Goal: Task Accomplishment & Management: Manage account settings

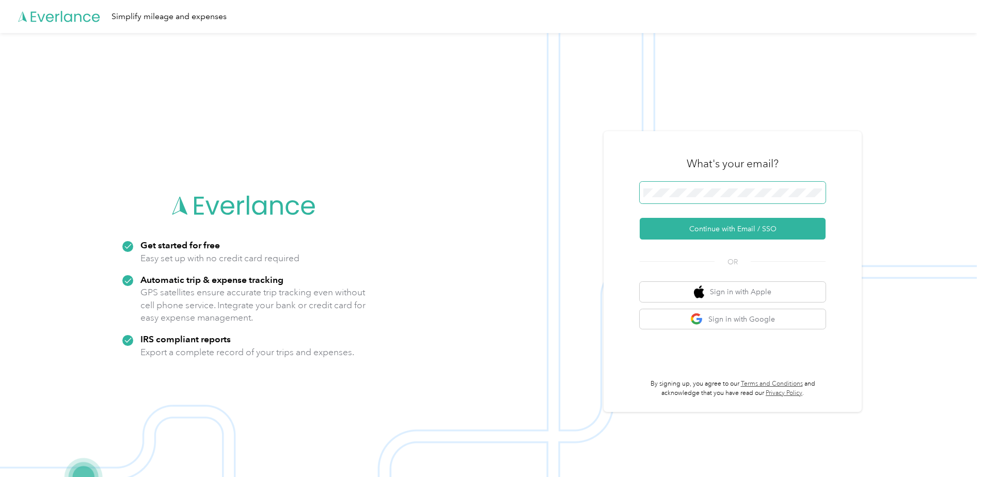
click at [700, 187] on span at bounding box center [733, 193] width 186 height 22
click at [748, 228] on button "Continue with Email / SSO" at bounding box center [733, 229] width 186 height 22
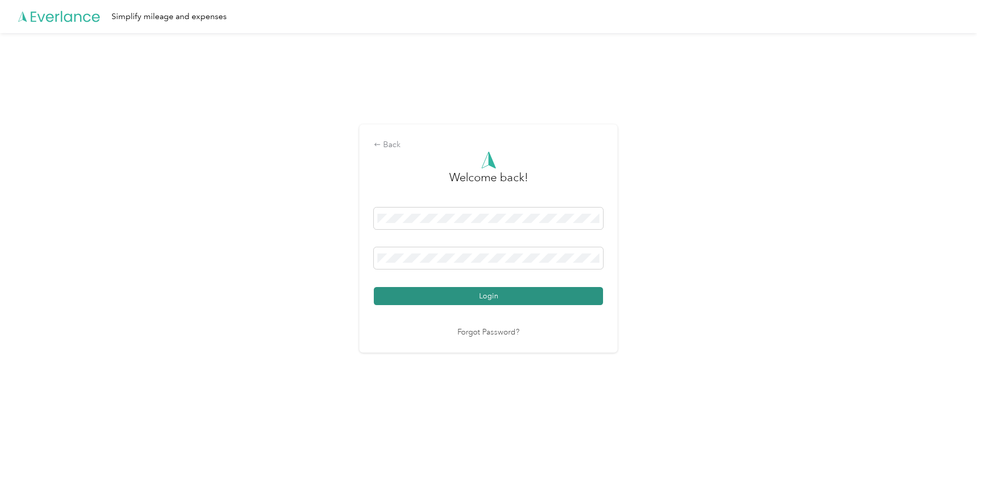
click at [481, 296] on button "Login" at bounding box center [488, 296] width 229 height 18
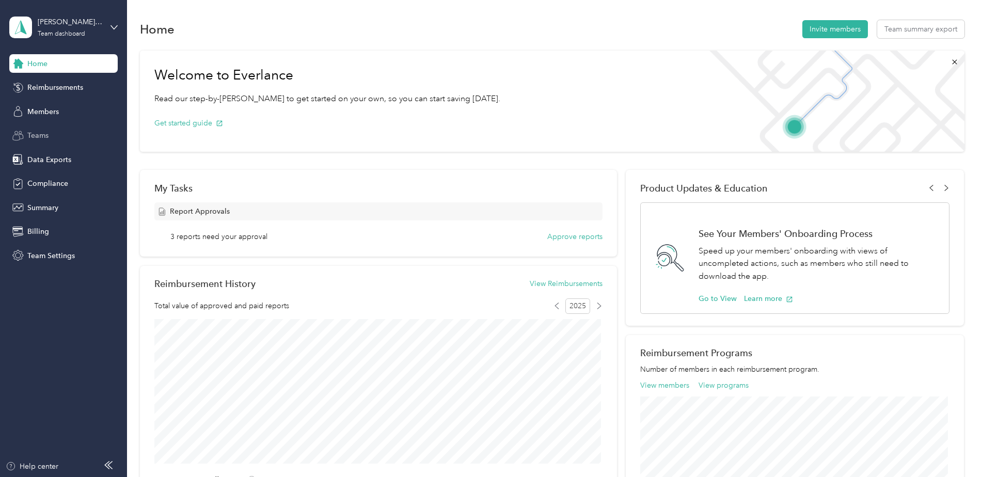
click at [32, 139] on span "Teams" at bounding box center [37, 135] width 21 height 11
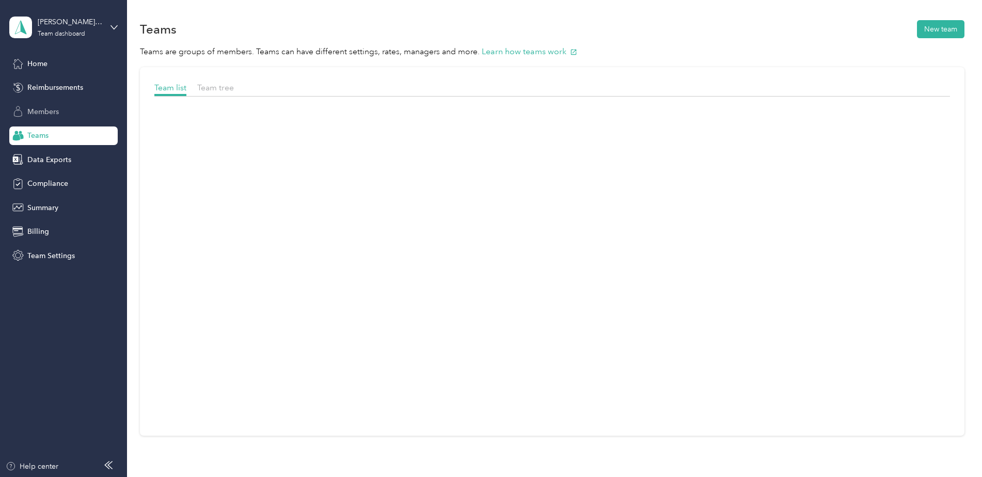
click at [49, 116] on span "Members" at bounding box center [43, 111] width 32 height 11
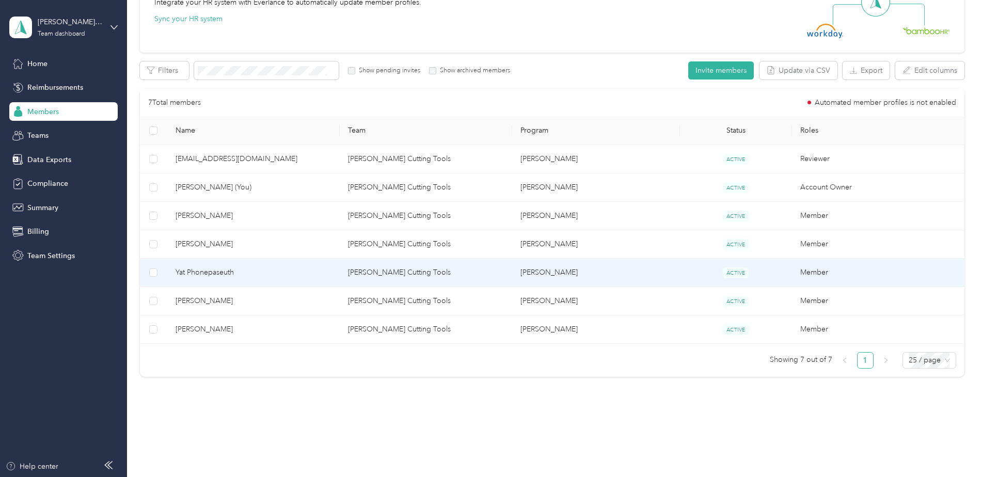
scroll to position [147, 0]
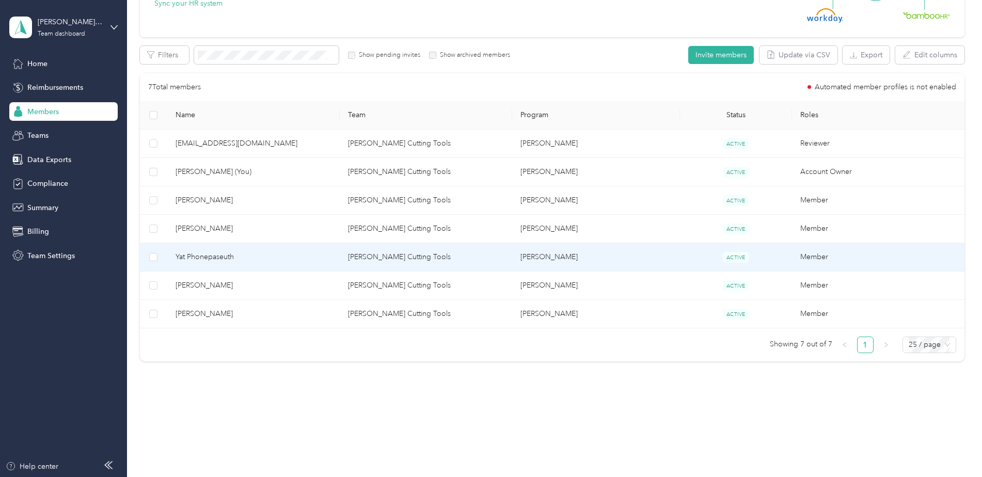
click at [215, 255] on span "Yat Phonepaseuth" at bounding box center [254, 257] width 156 height 11
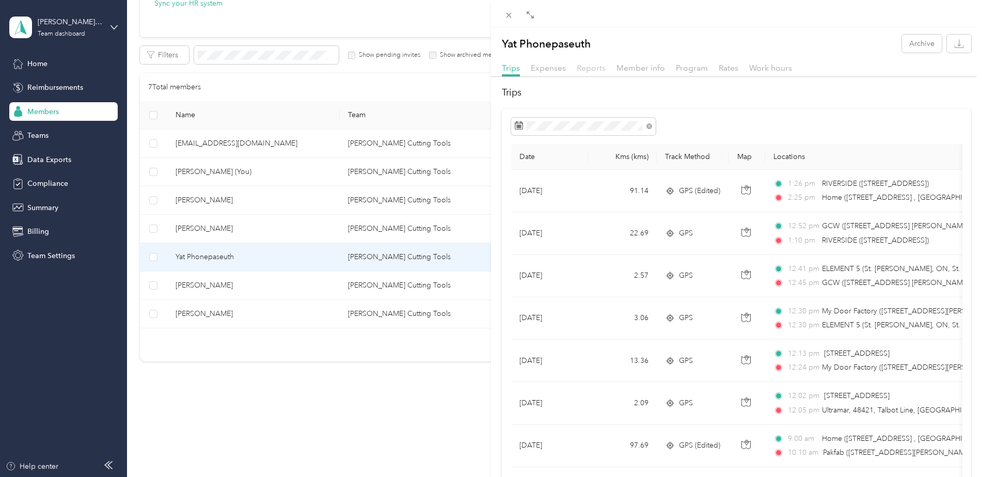
click at [595, 69] on span "Reports" at bounding box center [591, 68] width 29 height 10
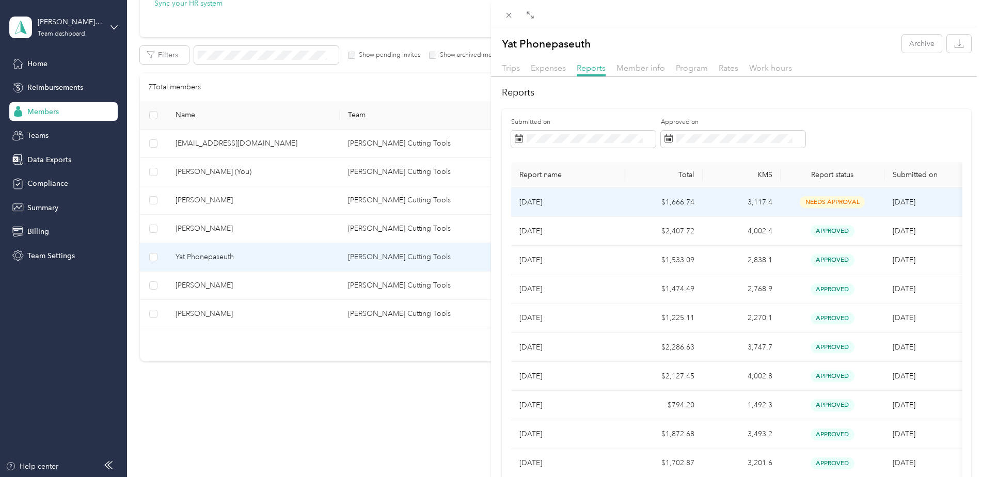
click at [618, 204] on td "[DATE]" at bounding box center [568, 202] width 114 height 29
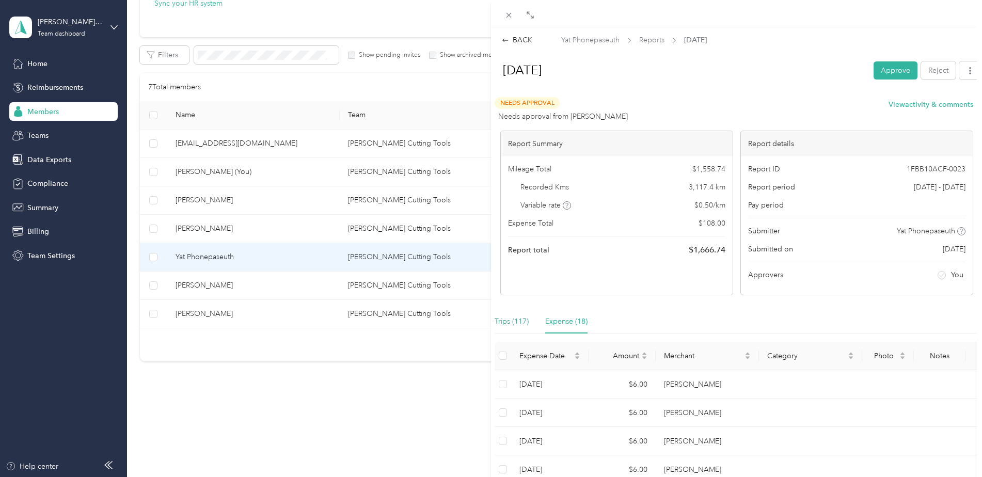
click at [516, 317] on div "Trips (117)" at bounding box center [512, 321] width 34 height 11
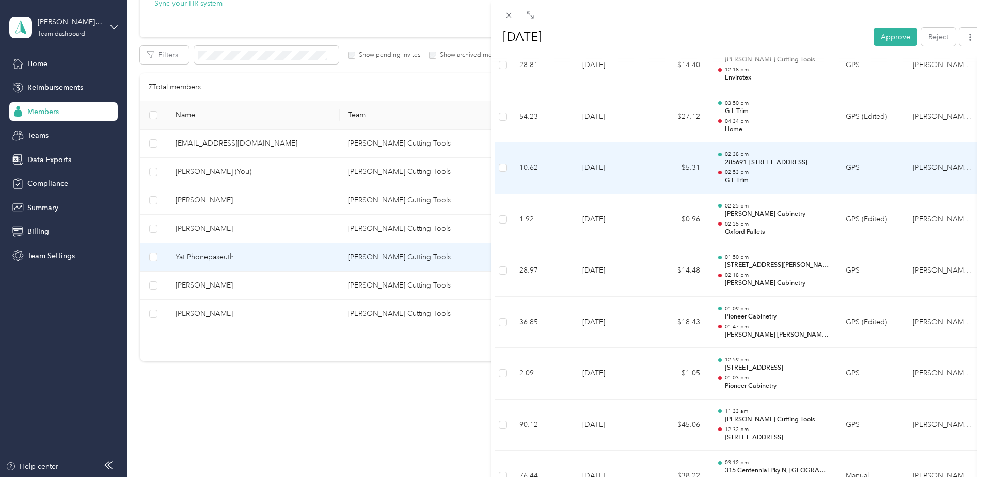
scroll to position [1446, 0]
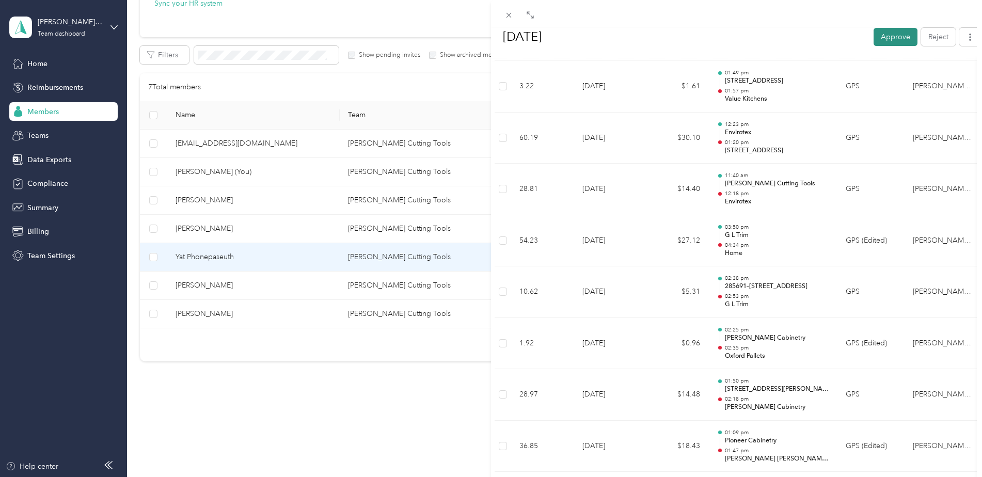
click at [889, 38] on button "Approve" at bounding box center [896, 36] width 44 height 18
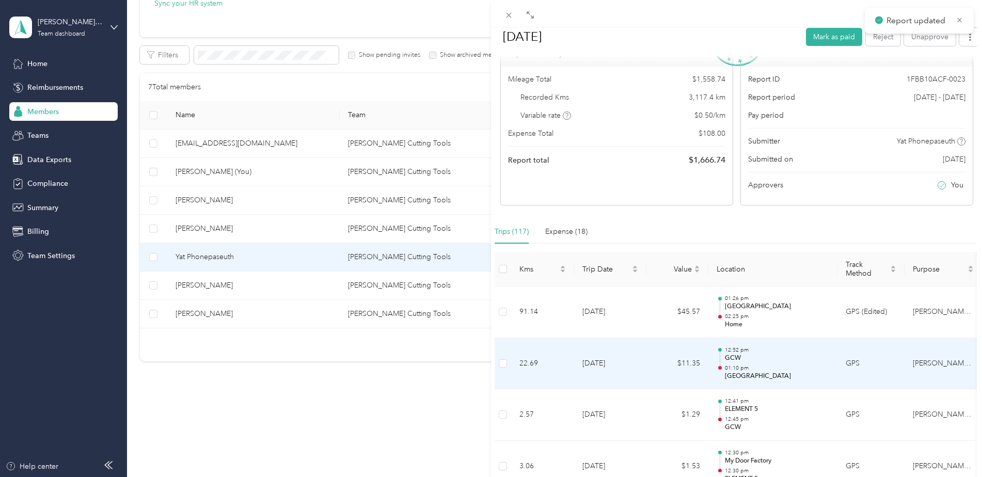
scroll to position [0, 0]
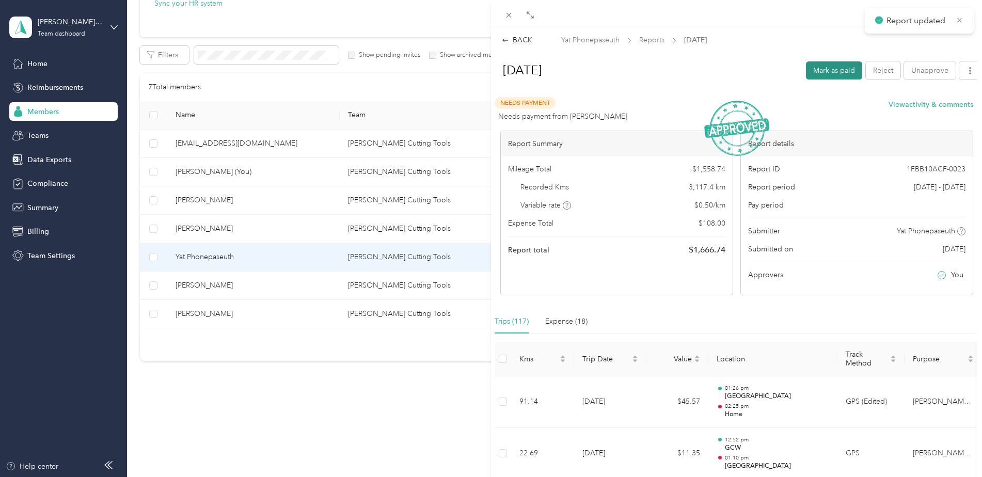
click at [821, 76] on button "Mark as paid" at bounding box center [834, 70] width 56 height 18
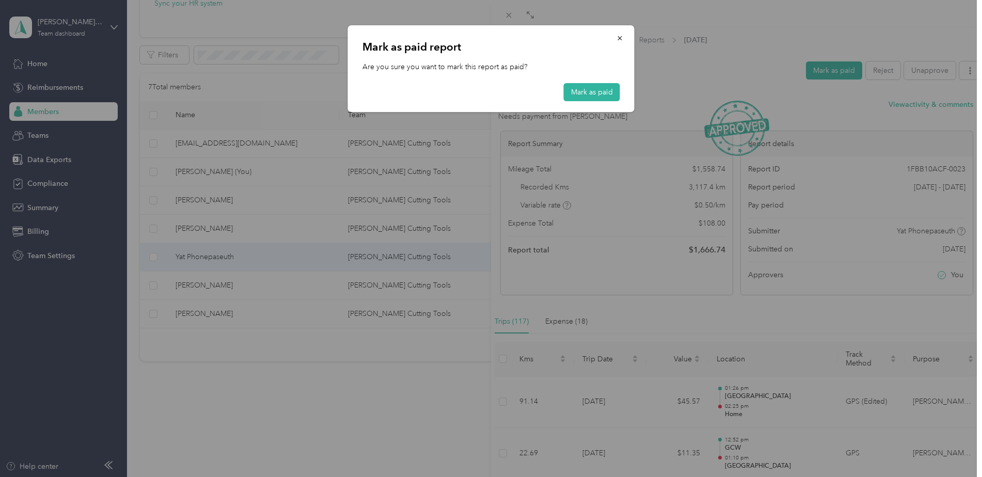
click at [583, 80] on div "[PERSON_NAME] as paid report Are you sure you want to mark this report as paid?…" at bounding box center [491, 68] width 287 height 87
click at [580, 88] on button "Mark as paid" at bounding box center [592, 92] width 56 height 18
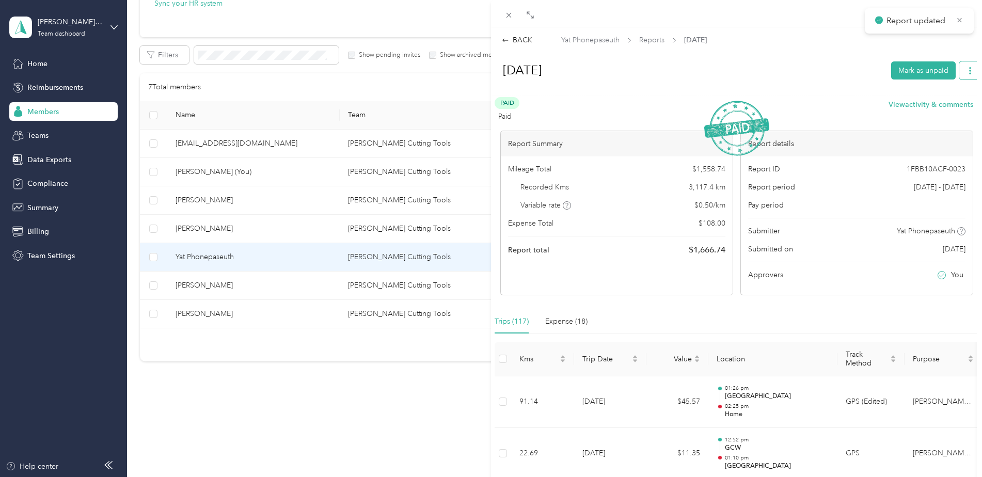
click at [972, 72] on button "button" at bounding box center [971, 70] width 22 height 18
click at [931, 106] on span "Download" at bounding box center [933, 108] width 34 height 11
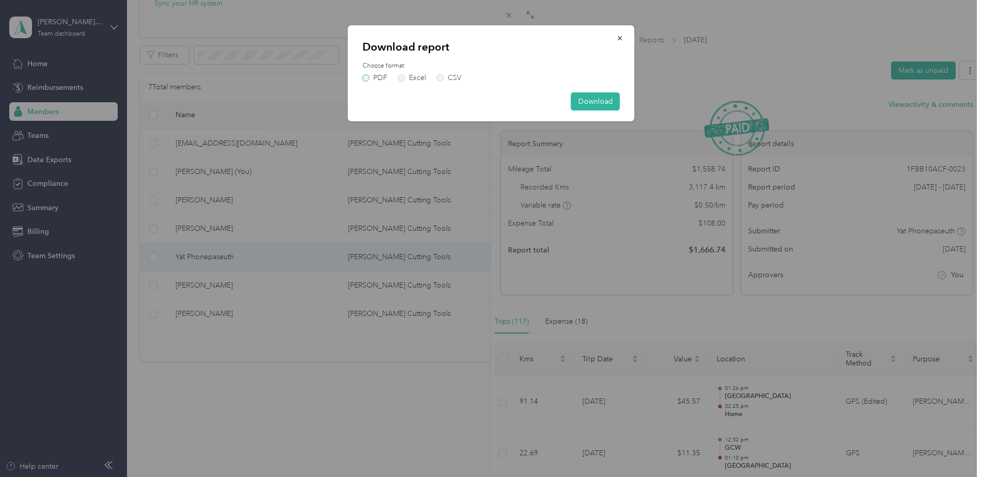
click at [364, 76] on label "PDF" at bounding box center [375, 77] width 25 height 7
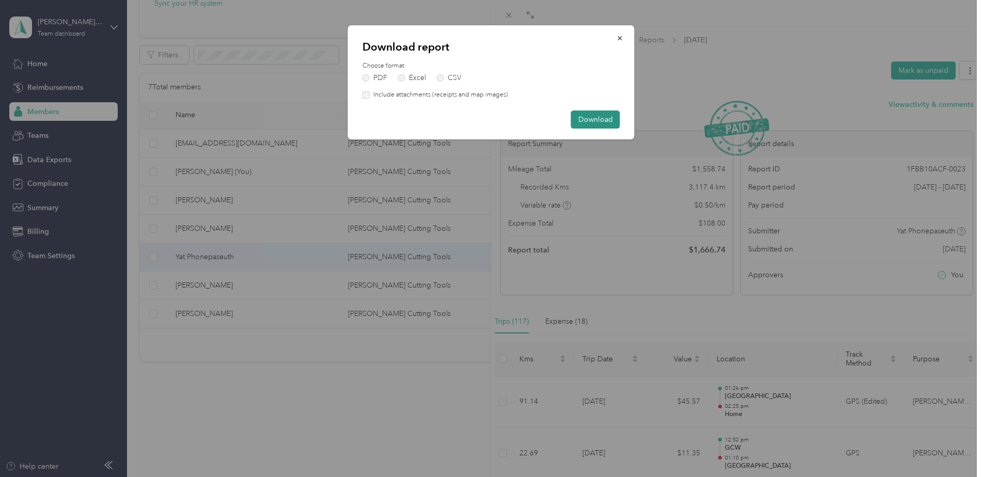
click at [598, 124] on button "Download" at bounding box center [595, 120] width 49 height 18
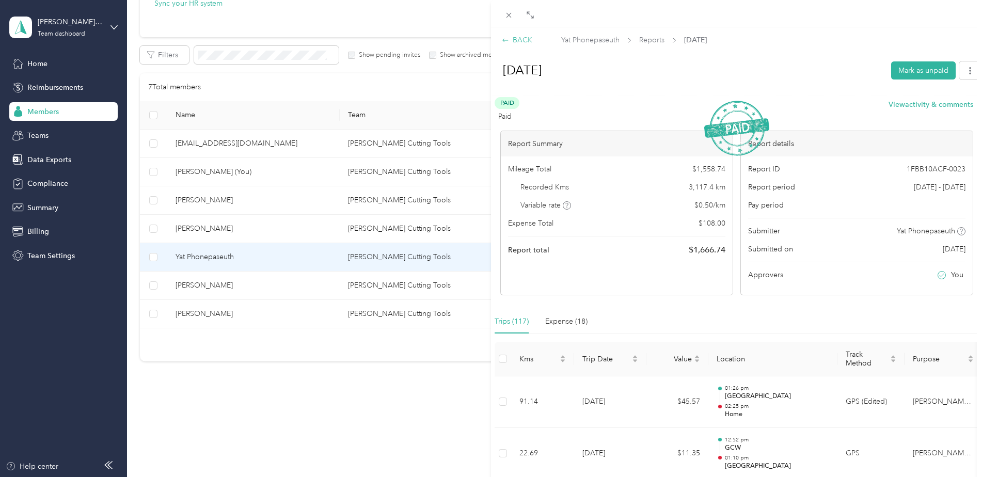
click at [512, 43] on div "BACK" at bounding box center [517, 40] width 30 height 11
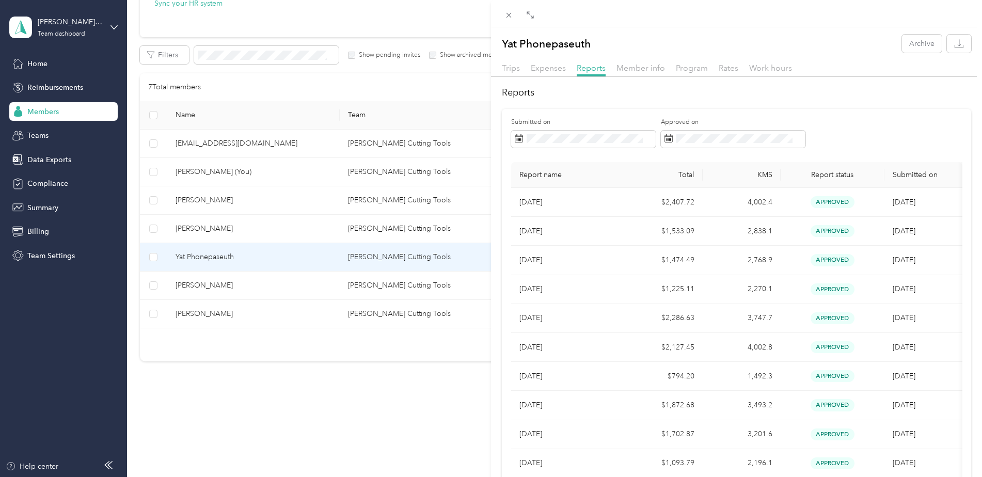
click at [200, 200] on div "Yat Phonepaseuth Archive Trips Expenses Reports Member info Program Rates Work …" at bounding box center [491, 238] width 982 height 477
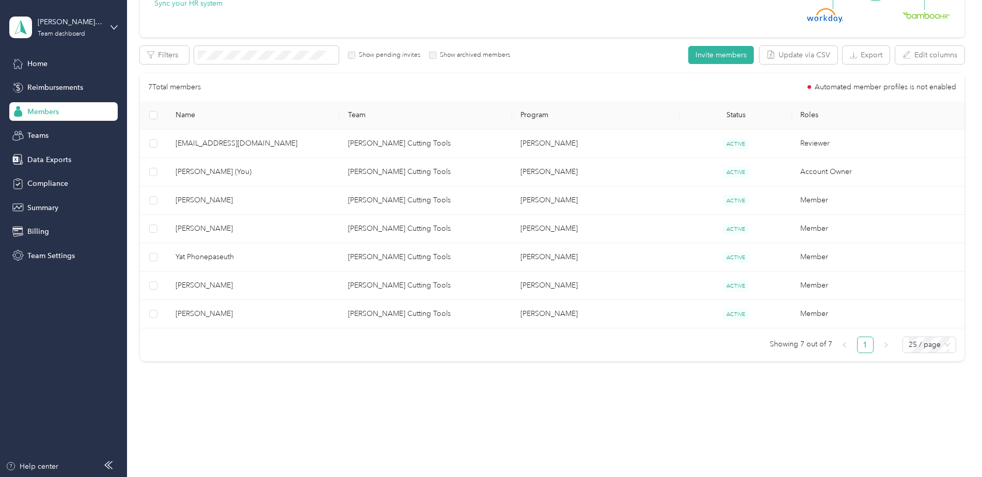
click at [200, 200] on span "[PERSON_NAME]" at bounding box center [254, 200] width 156 height 11
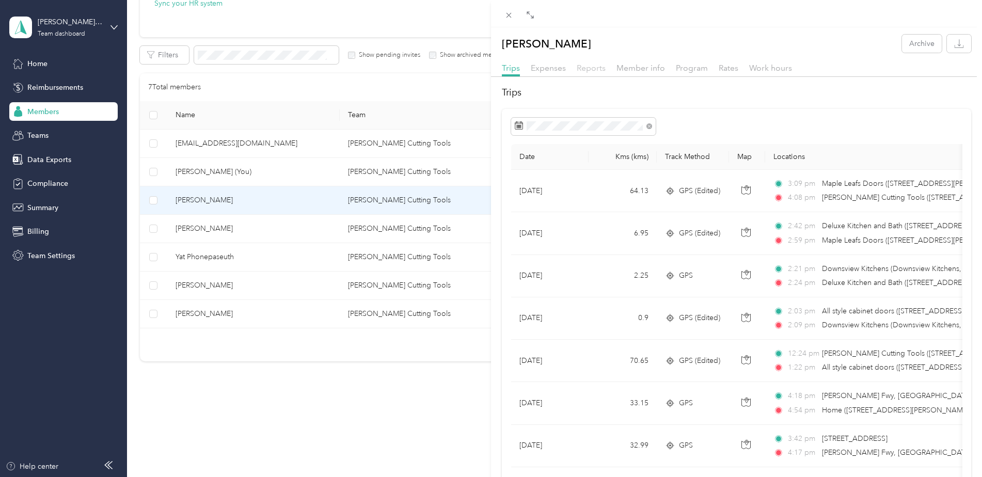
click at [593, 70] on span "Reports" at bounding box center [591, 68] width 29 height 10
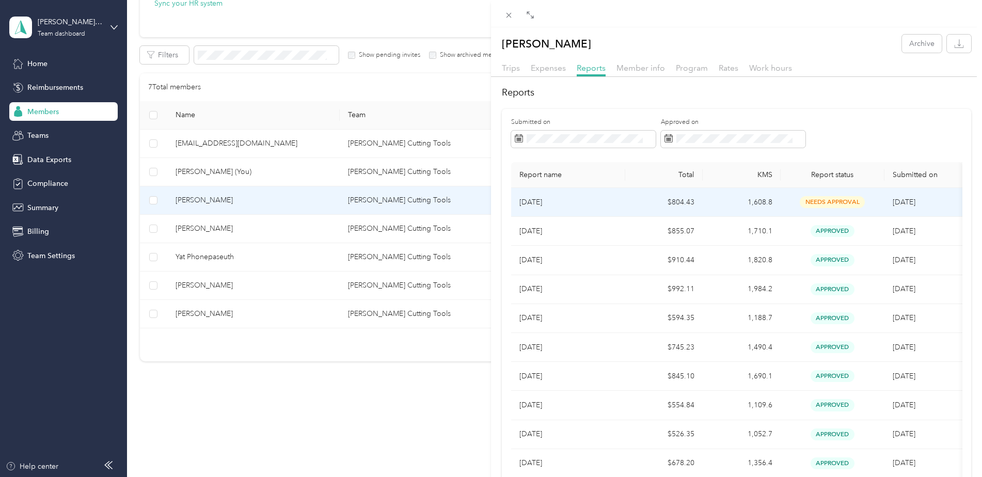
click at [556, 200] on p "[DATE]" at bounding box center [569, 202] width 98 height 11
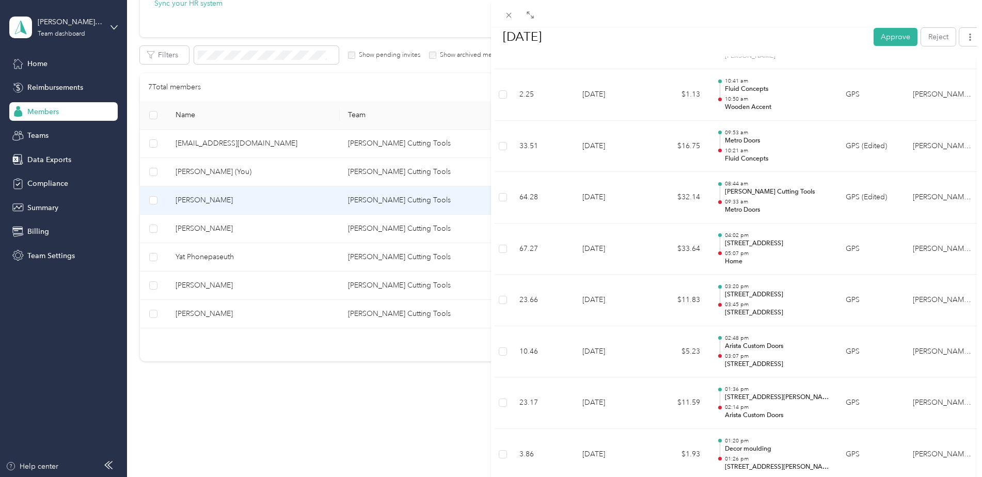
scroll to position [207, 0]
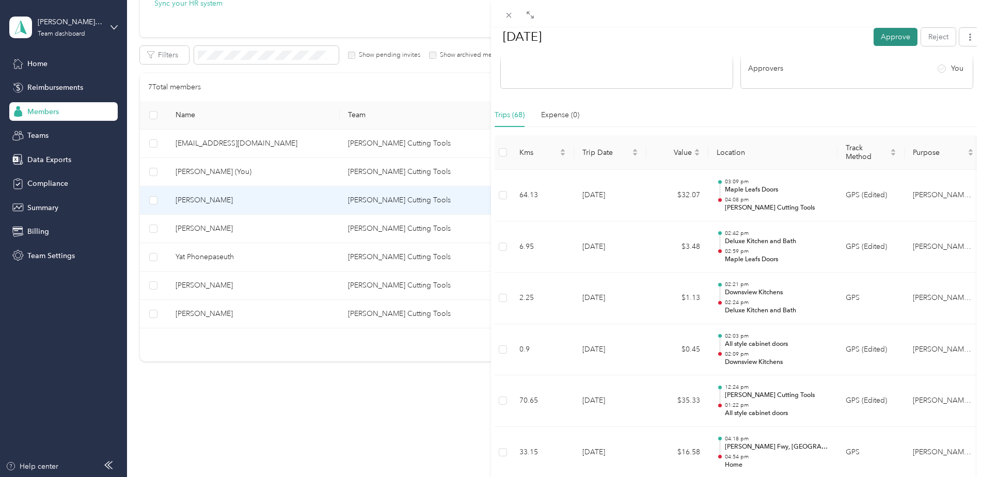
click at [879, 41] on button "Approve" at bounding box center [896, 36] width 44 height 18
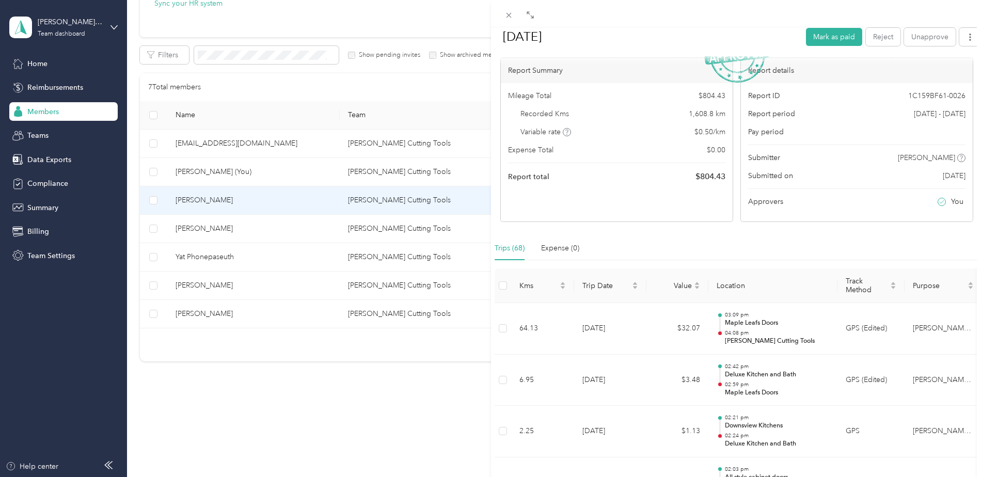
scroll to position [0, 0]
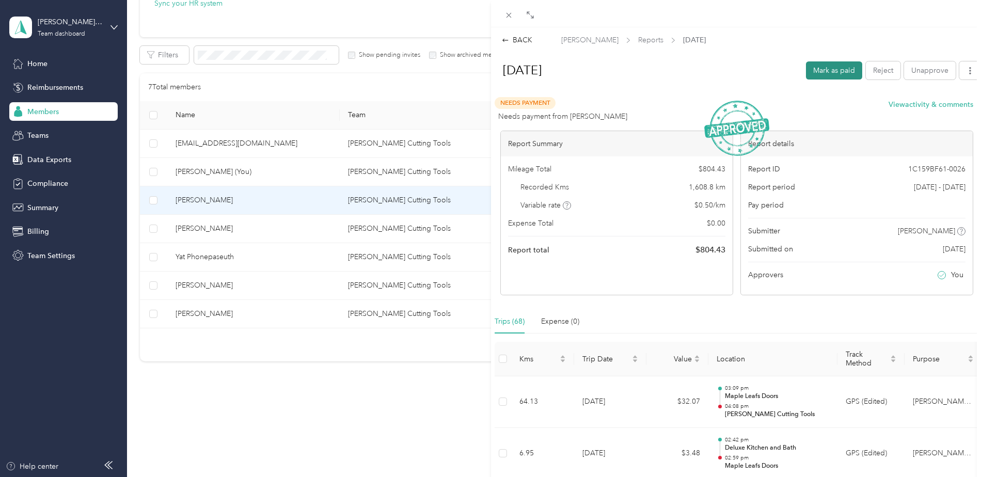
click at [829, 72] on button "Mark as paid" at bounding box center [834, 70] width 56 height 18
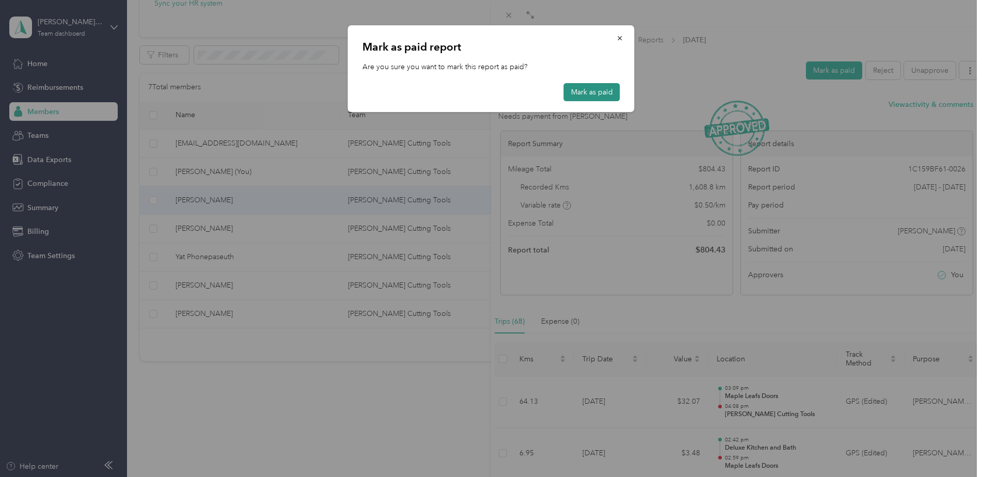
click at [592, 89] on button "Mark as paid" at bounding box center [592, 92] width 56 height 18
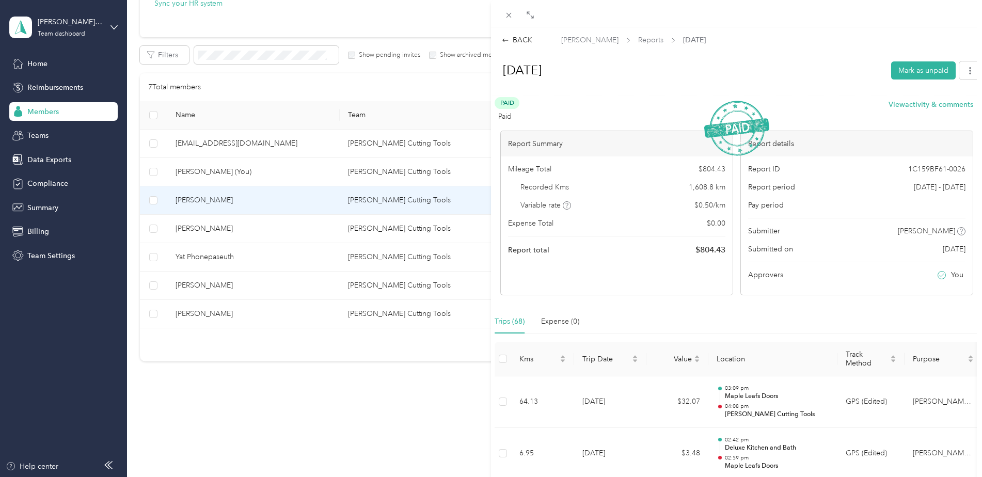
click at [36, 118] on div "BACK [PERSON_NAME] Reports [DATE] [DATE] Mark as unpaid Paid Paid View activity…" at bounding box center [491, 238] width 982 height 477
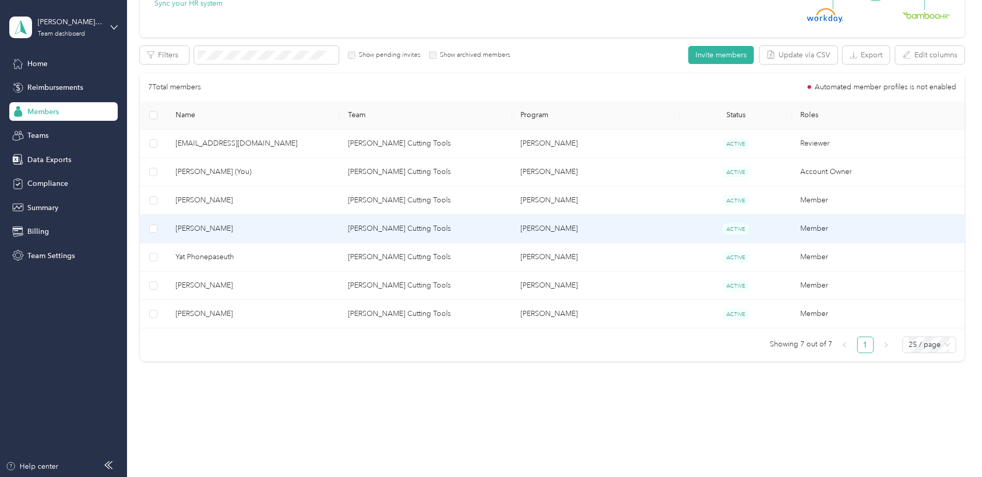
click at [209, 229] on span "[PERSON_NAME]" at bounding box center [254, 228] width 156 height 11
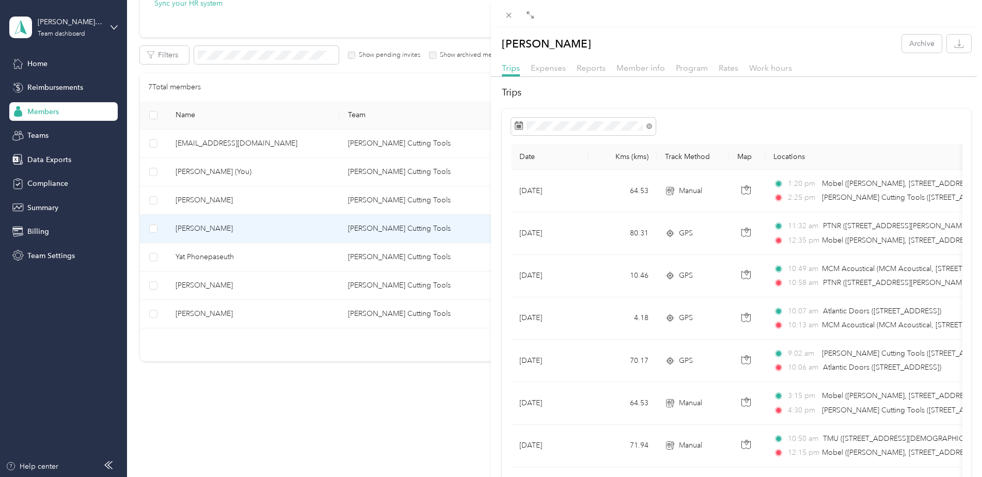
click at [588, 74] on div "Reports" at bounding box center [591, 68] width 29 height 13
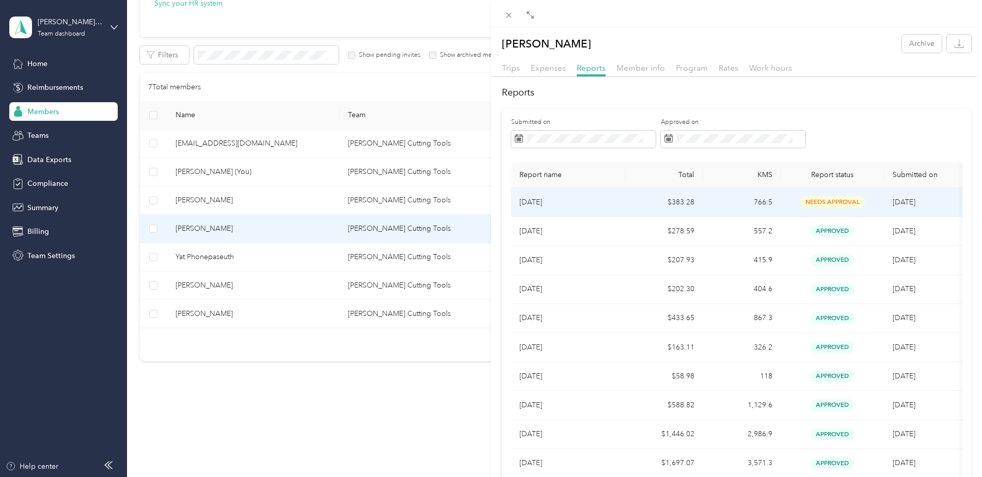
click at [562, 197] on p "[DATE]" at bounding box center [569, 202] width 98 height 11
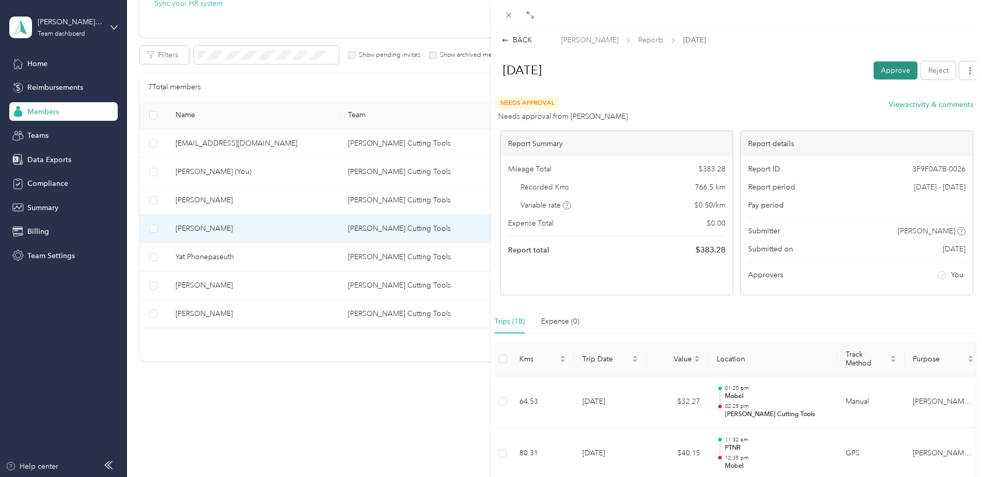
click at [880, 74] on button "Approve" at bounding box center [896, 70] width 44 height 18
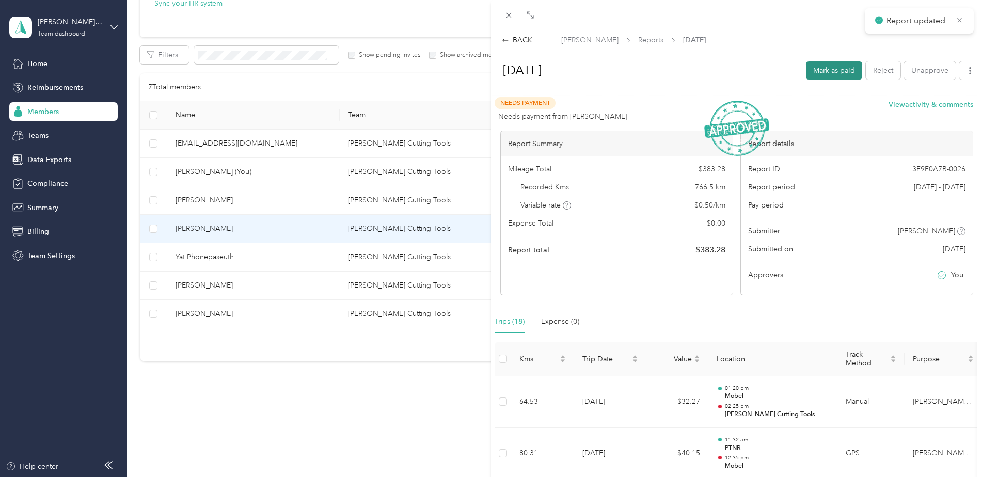
click at [830, 70] on button "Mark as paid" at bounding box center [834, 70] width 56 height 18
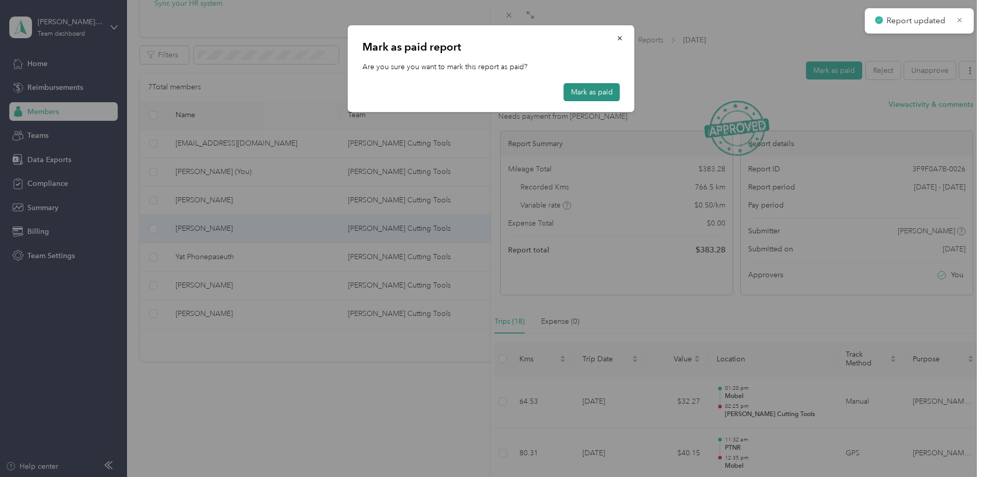
click at [611, 89] on button "Mark as paid" at bounding box center [592, 92] width 56 height 18
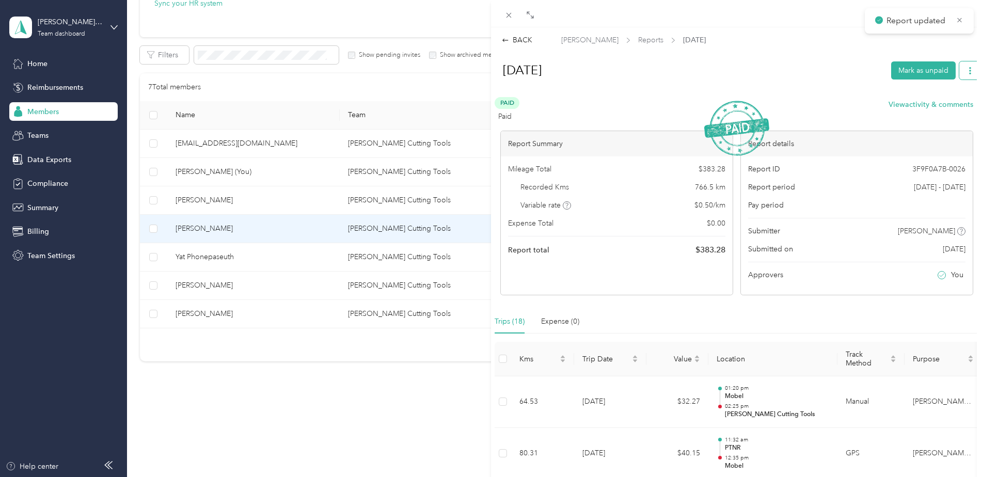
click at [967, 70] on icon "button" at bounding box center [970, 70] width 7 height 7
click at [936, 108] on span "Download" at bounding box center [933, 108] width 34 height 11
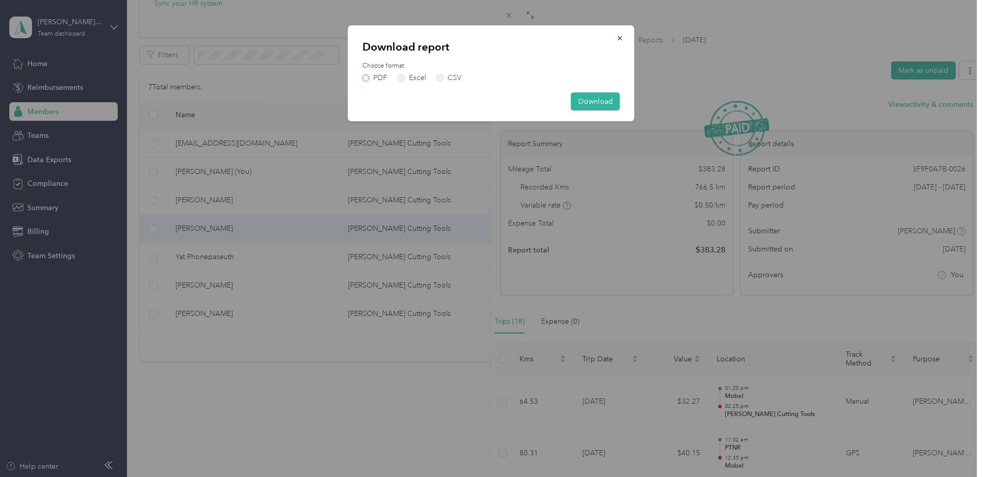
click at [363, 79] on label "PDF" at bounding box center [375, 77] width 25 height 7
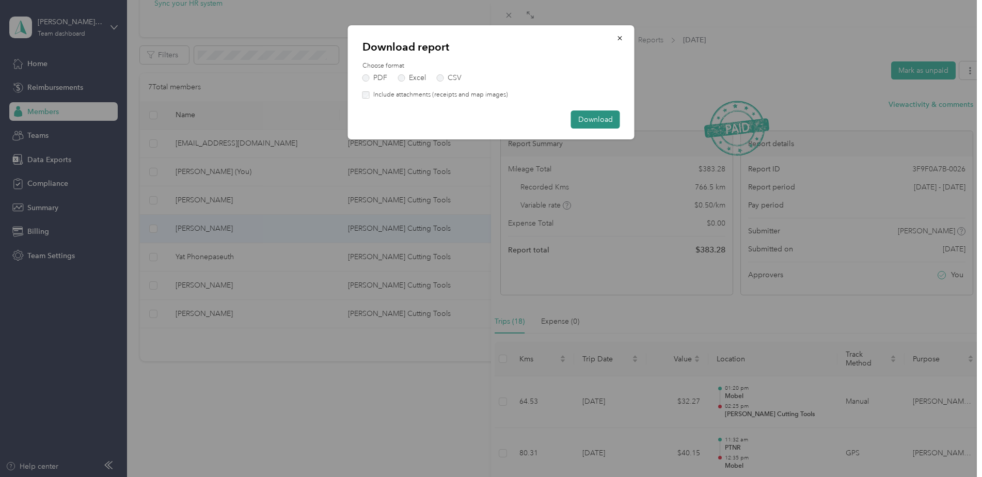
click at [591, 116] on button "Download" at bounding box center [595, 120] width 49 height 18
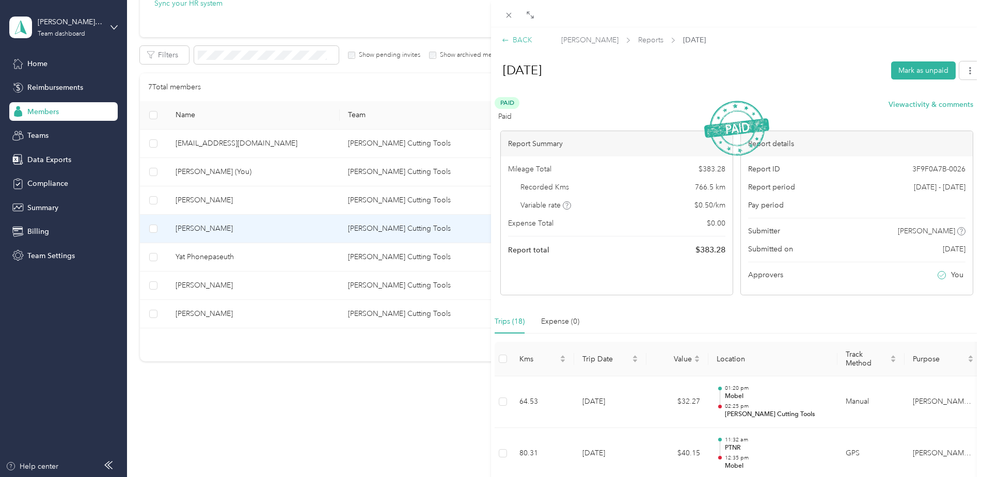
click at [518, 39] on div "BACK" at bounding box center [517, 40] width 30 height 11
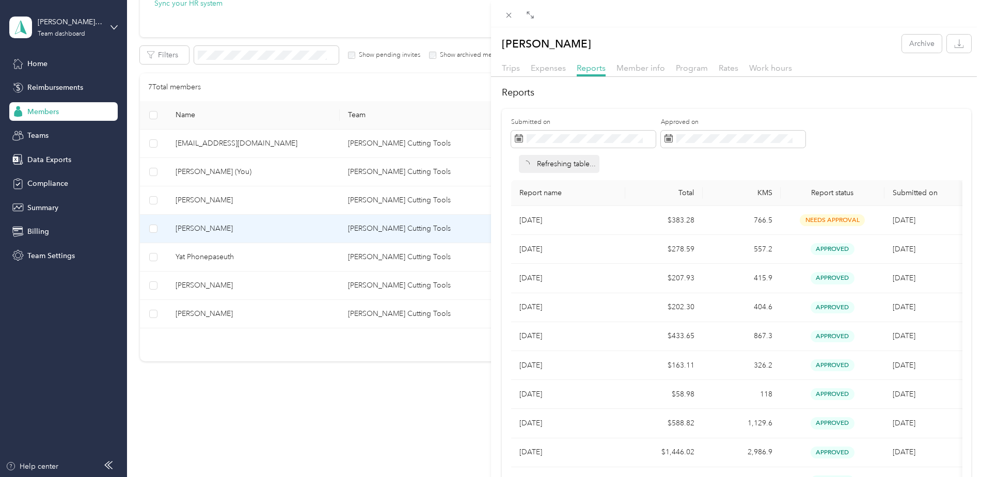
click at [233, 191] on div "[PERSON_NAME] Archive Trips Expenses Reports Member info Program Rates Work hou…" at bounding box center [491, 238] width 982 height 477
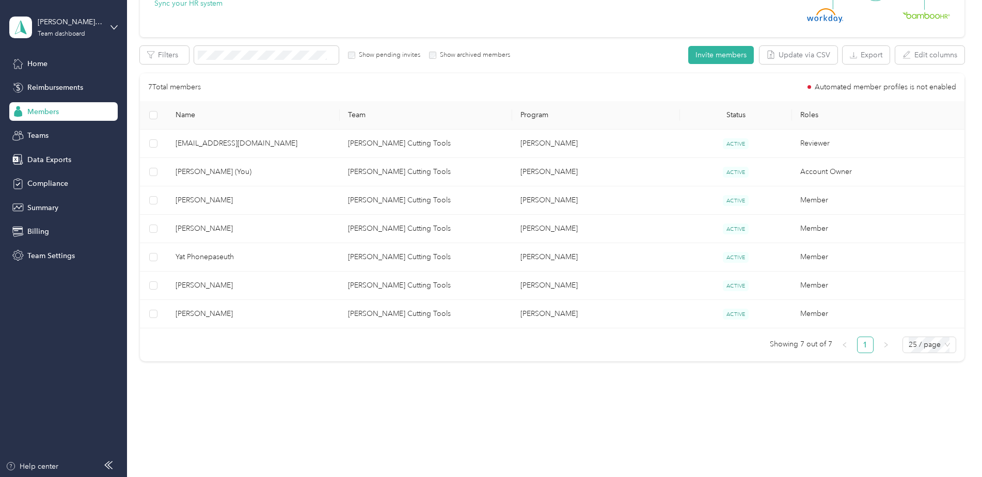
click at [212, 199] on div at bounding box center [491, 238] width 982 height 477
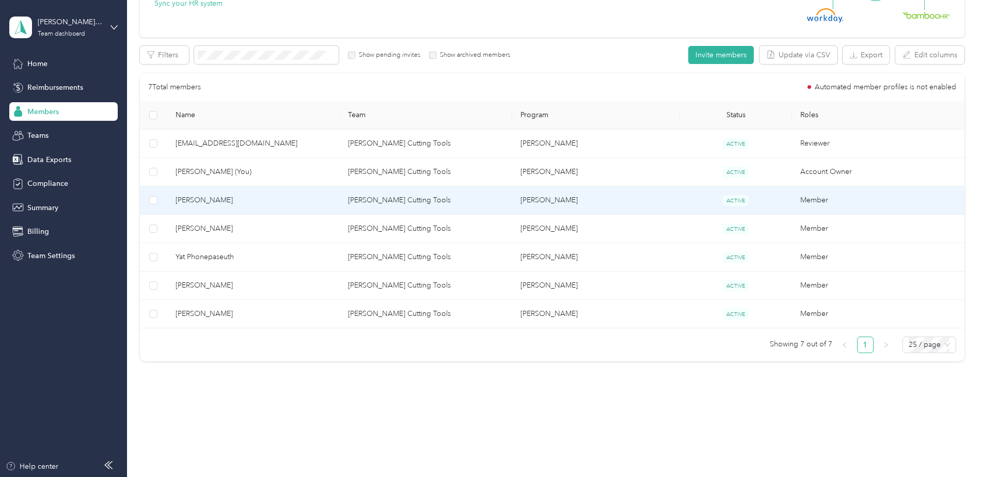
click at [200, 200] on span "[PERSON_NAME]" at bounding box center [254, 200] width 156 height 11
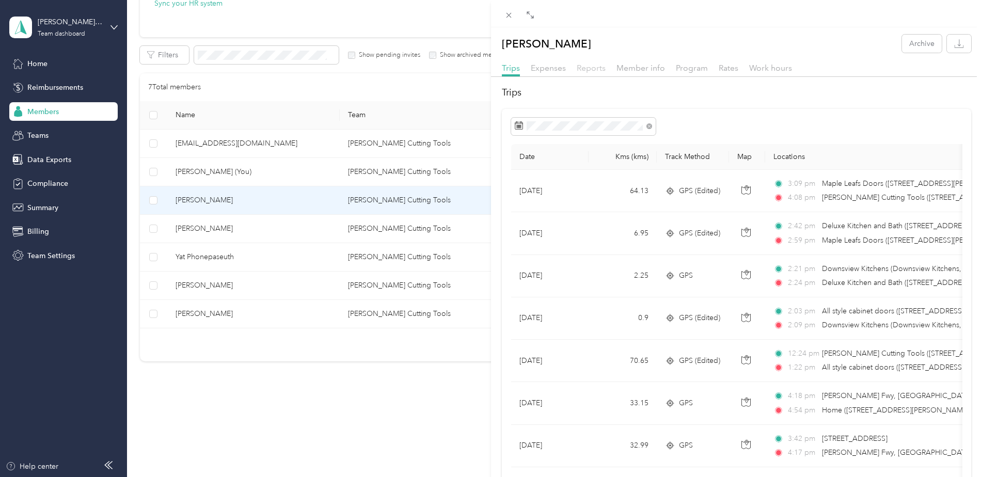
click at [583, 64] on span "Reports" at bounding box center [591, 68] width 29 height 10
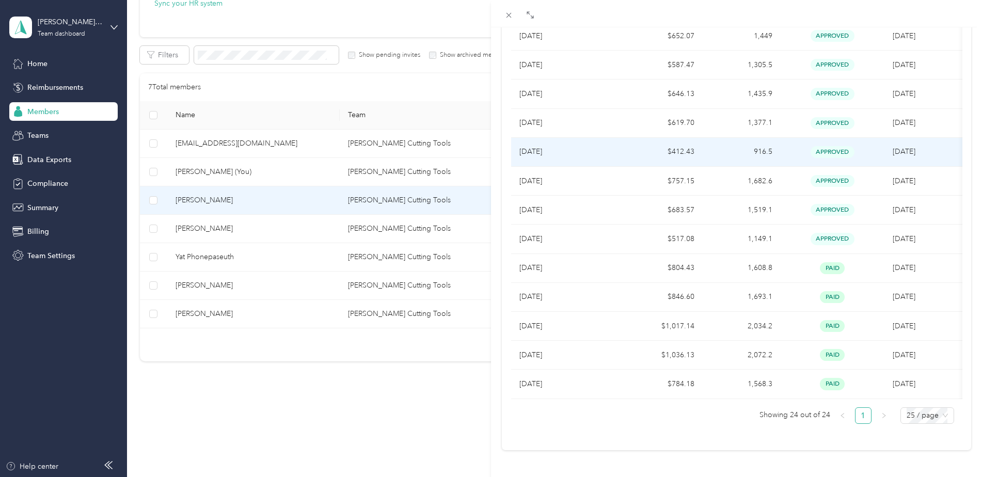
scroll to position [501, 0]
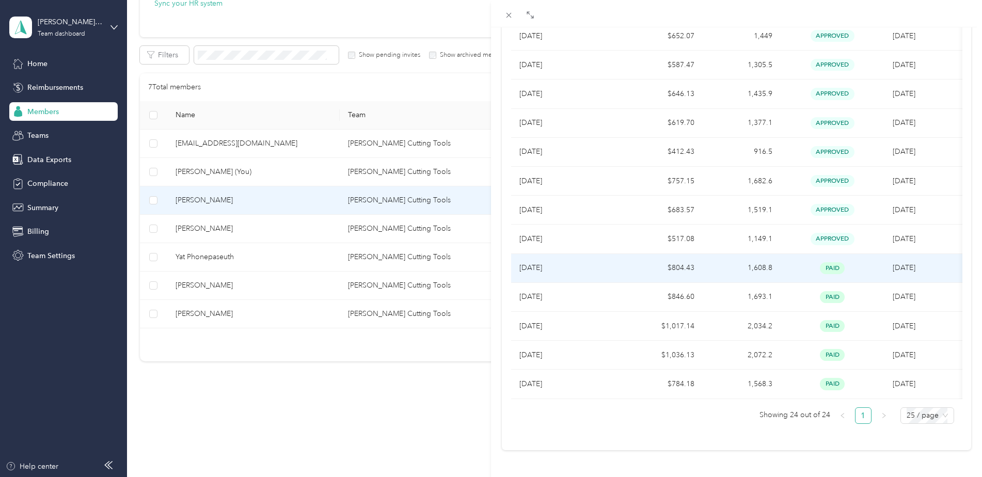
click at [547, 262] on p "[DATE]" at bounding box center [569, 267] width 98 height 11
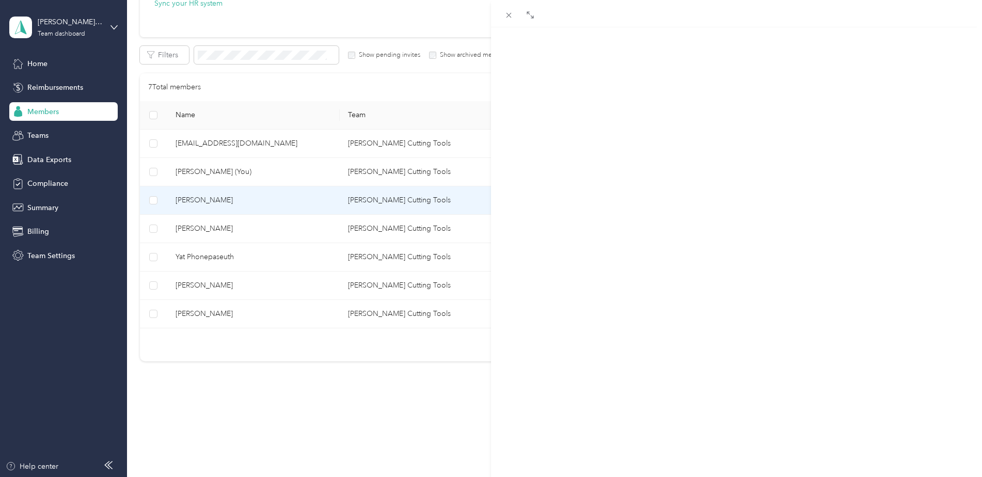
scroll to position [519, 0]
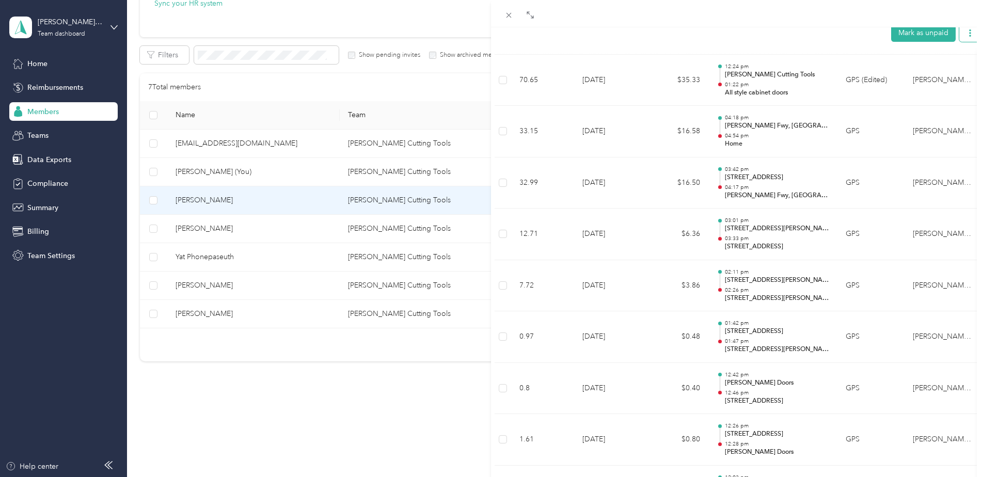
click at [960, 34] on button "button" at bounding box center [971, 32] width 22 height 18
click at [946, 68] on li "Download" at bounding box center [936, 75] width 76 height 18
click at [925, 69] on span "Download" at bounding box center [933, 74] width 34 height 11
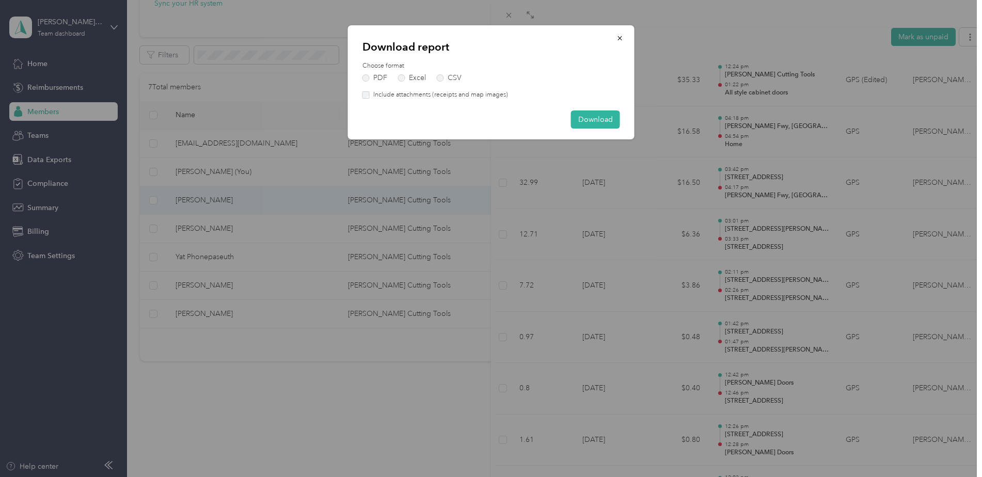
click at [372, 90] on label "Include attachments (receipts and map images)" at bounding box center [439, 94] width 138 height 9
click at [604, 117] on button "Download" at bounding box center [595, 120] width 49 height 18
